Goal: Obtain resource: Obtain resource

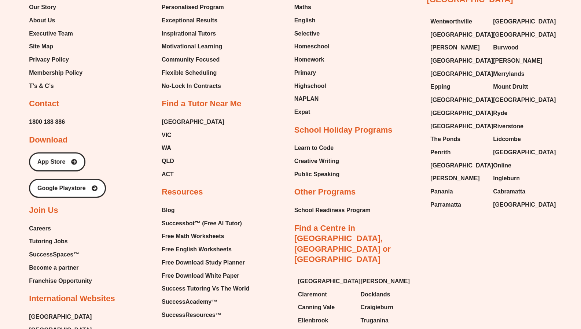
scroll to position [3097, 0]
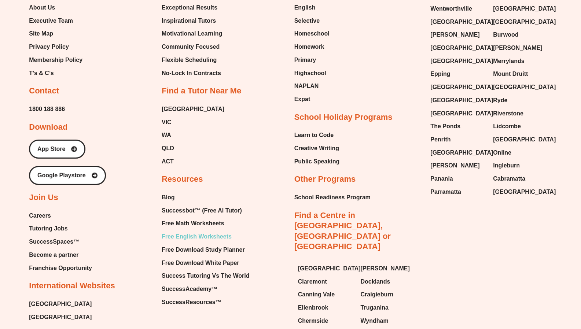
click at [222, 231] on span "Free English Worksheets" at bounding box center [197, 236] width 70 height 11
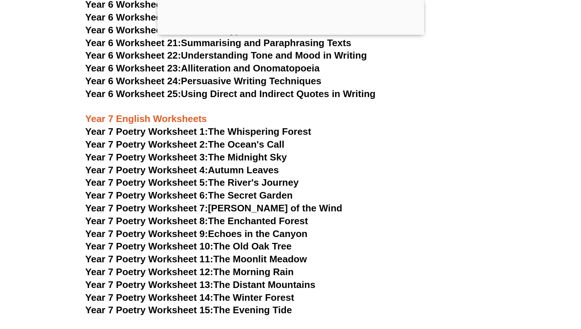
scroll to position [4644, 0]
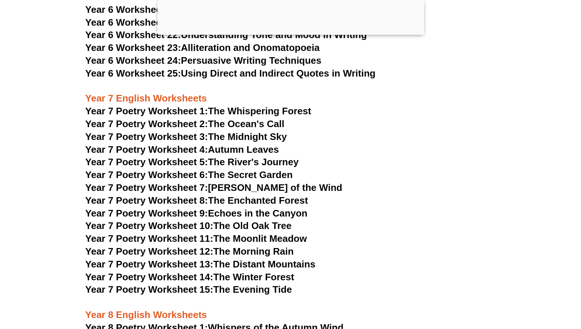
click at [294, 106] on link "Year 7 Poetry Worksheet 1: The Whispering Forest" at bounding box center [198, 111] width 226 height 11
click at [247, 118] on link "Year 7 Poetry Worksheet 2: The Ocean's Call" at bounding box center [184, 123] width 199 height 11
click at [256, 131] on link "Year 7 Poetry Worksheet 3: The Midnight Sky" at bounding box center [186, 136] width 202 height 11
click at [185, 144] on span "Year 7 Poetry Worksheet 4:" at bounding box center [146, 149] width 123 height 11
click at [199, 157] on span "Year 7 Poetry Worksheet 5:" at bounding box center [146, 162] width 123 height 11
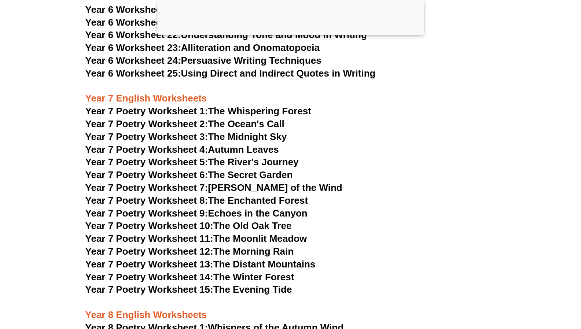
click at [183, 169] on span "Year 7 Poetry Worksheet 6:" at bounding box center [146, 174] width 123 height 11
click at [177, 182] on span "Year 7 Poetry Worksheet 7:" at bounding box center [146, 187] width 123 height 11
click at [227, 195] on link "Year 7 Poetry Worksheet 8: The Enchanted Forest" at bounding box center [196, 200] width 223 height 11
click at [184, 208] on span "Year 7 Poetry Worksheet 9:" at bounding box center [146, 213] width 123 height 11
click at [191, 220] on span "Year 7 Poetry Worksheet 10:" at bounding box center [149, 225] width 128 height 11
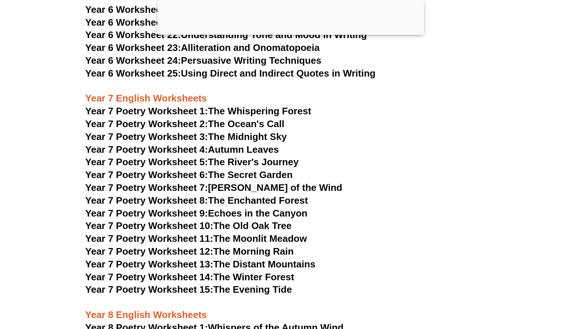
click at [189, 233] on span "Year 7 Poetry Worksheet 11:" at bounding box center [149, 238] width 128 height 11
click at [190, 246] on span "Year 7 Poetry Worksheet 12:" at bounding box center [149, 251] width 128 height 11
click at [199, 259] on span "Year 7 Poetry Worksheet 13:" at bounding box center [149, 264] width 128 height 11
click at [235, 272] on link "Year 7 Poetry Worksheet 14: The Winter Forest" at bounding box center [189, 277] width 209 height 11
click at [245, 284] on link "Year 7 Poetry Worksheet 15: The Evening Tide" at bounding box center [188, 289] width 207 height 11
